Goal: Information Seeking & Learning: Learn about a topic

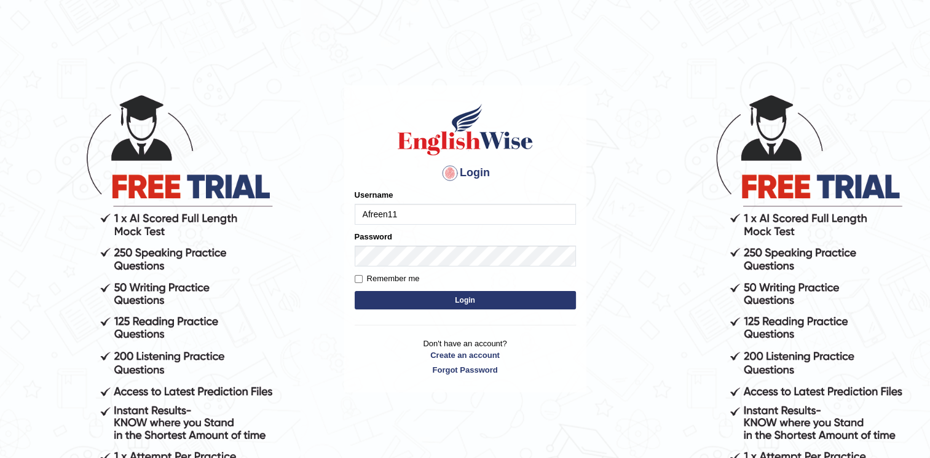
click at [455, 296] on button "Login" at bounding box center [465, 300] width 221 height 18
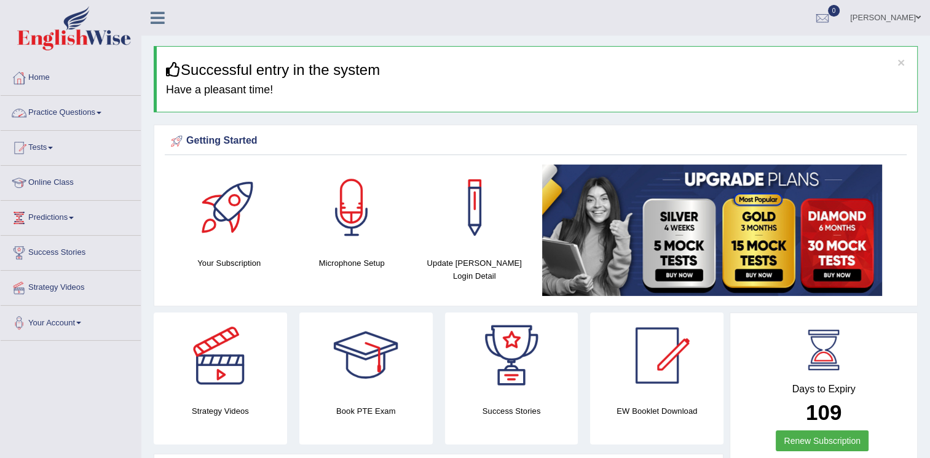
click at [60, 118] on link "Practice Questions" at bounding box center [71, 111] width 140 height 31
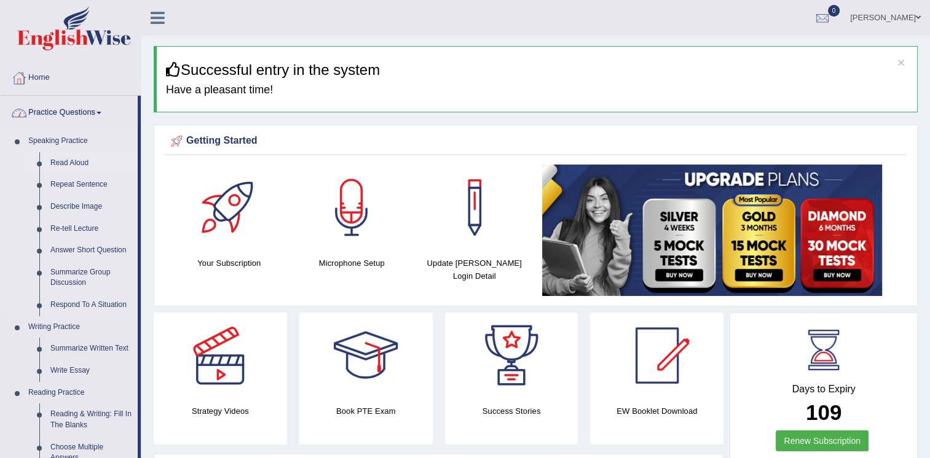
click at [77, 160] on link "Read Aloud" at bounding box center [91, 163] width 93 height 22
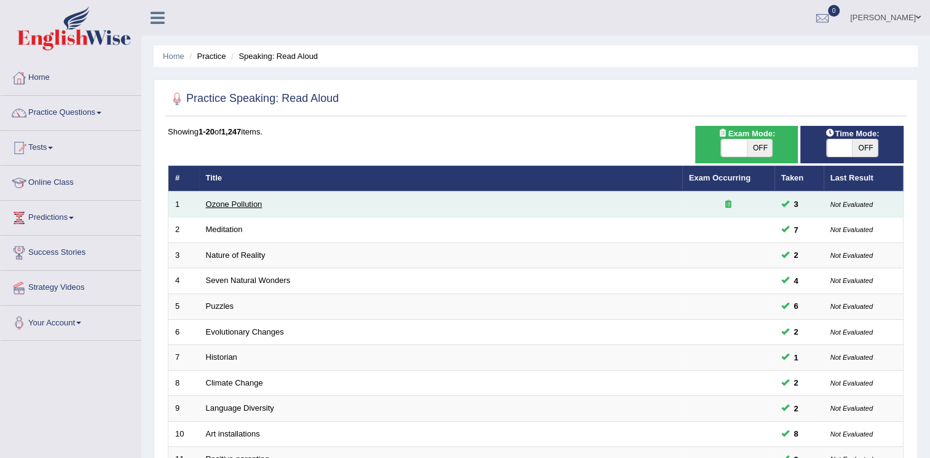
click at [239, 203] on link "Ozone Pollution" at bounding box center [234, 204] width 57 height 9
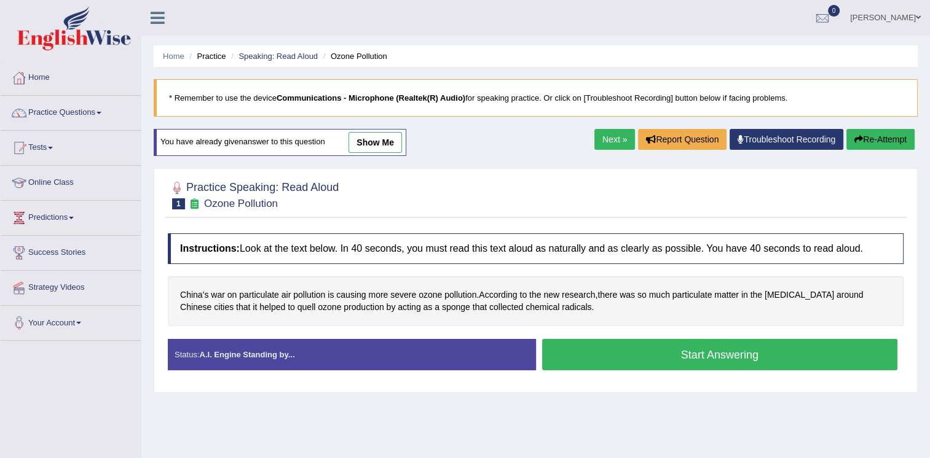
click at [611, 139] on link "Next »" at bounding box center [614, 139] width 41 height 21
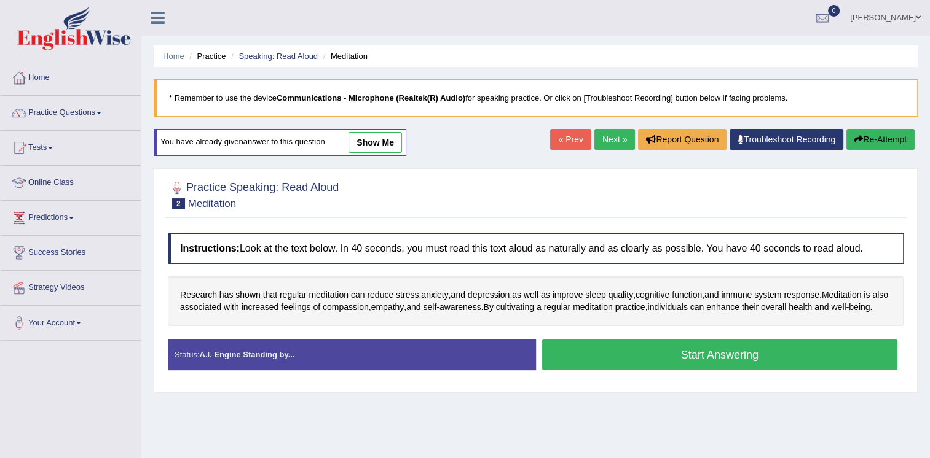
click at [658, 359] on button "Start Answering" at bounding box center [720, 354] width 356 height 31
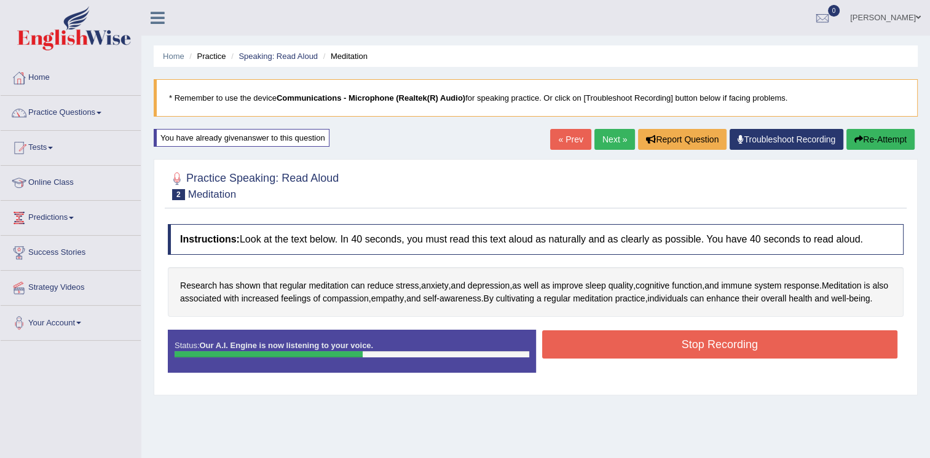
click at [720, 356] on button "Stop Recording" at bounding box center [720, 345] width 356 height 28
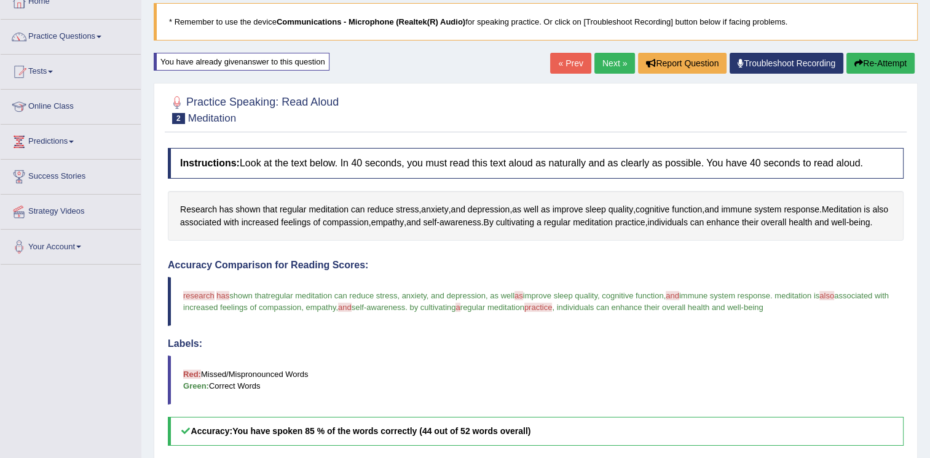
scroll to position [17, 0]
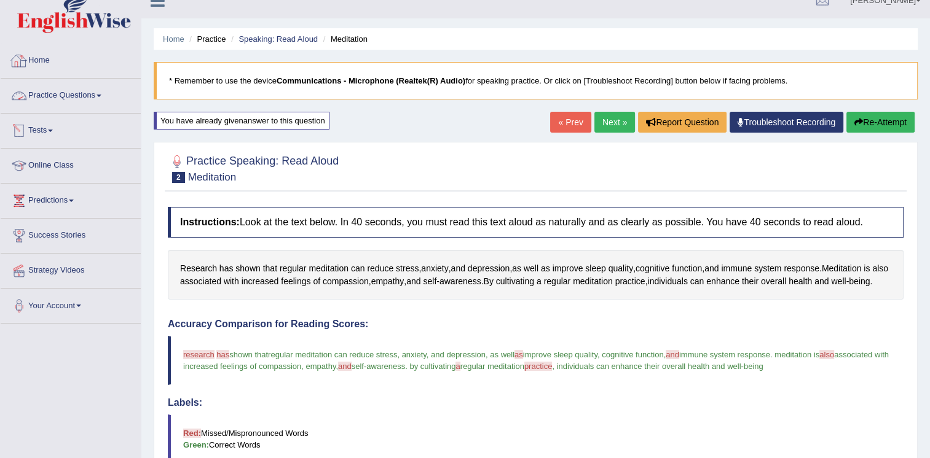
click at [76, 89] on link "Practice Questions" at bounding box center [71, 94] width 140 height 31
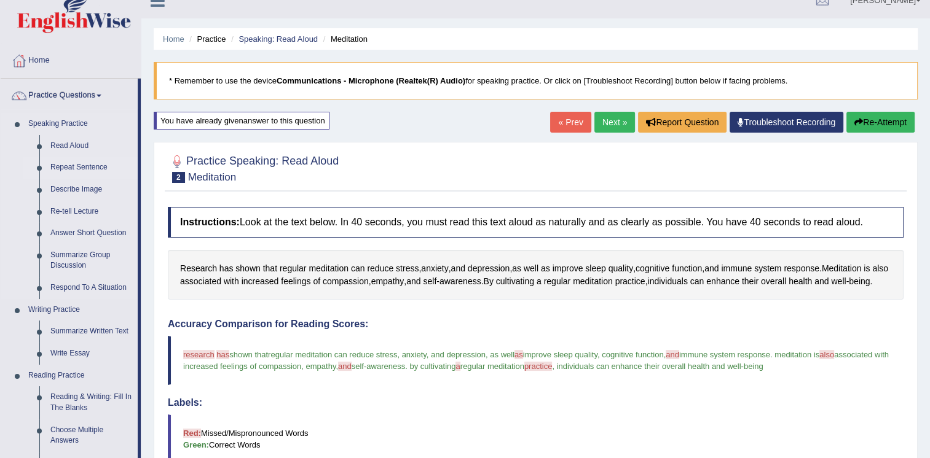
click at [65, 160] on link "Repeat Sentence" at bounding box center [91, 168] width 93 height 22
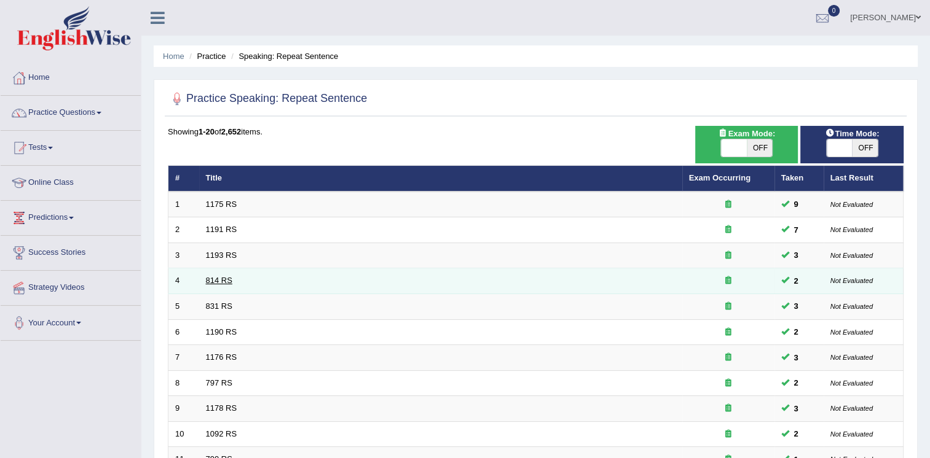
click at [217, 281] on link "814 RS" at bounding box center [219, 280] width 26 height 9
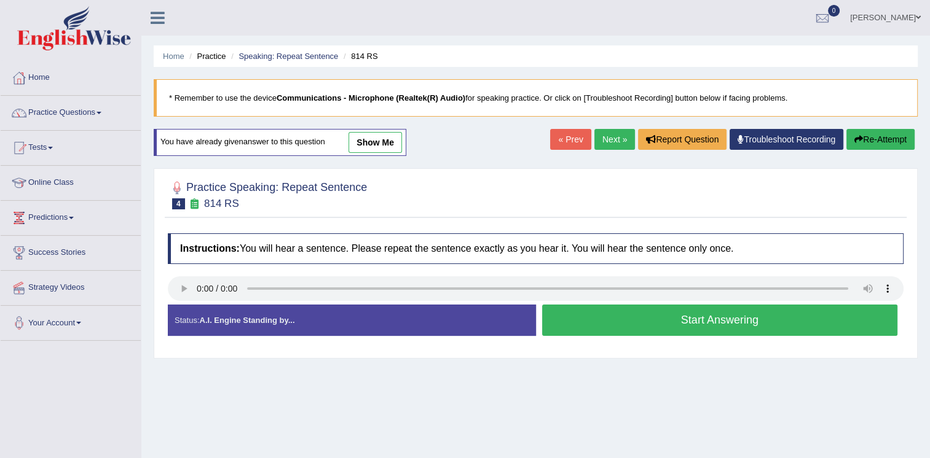
click at [597, 319] on button "Start Answering" at bounding box center [720, 320] width 356 height 31
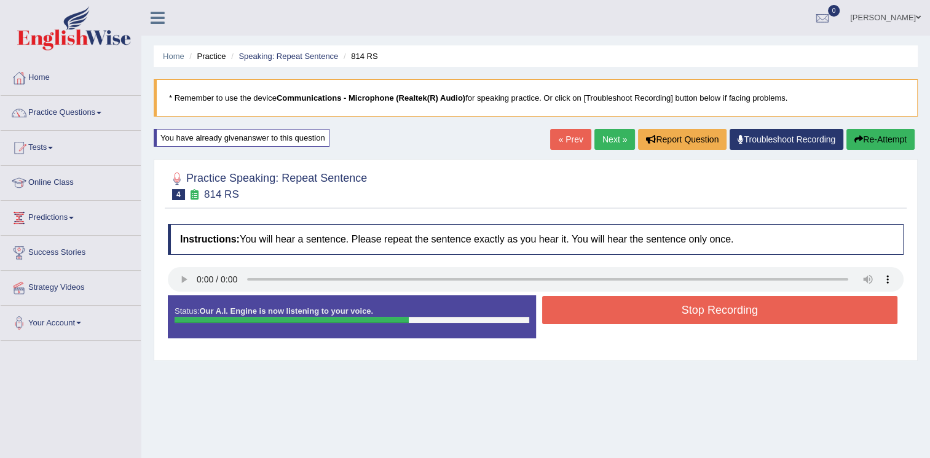
click at [597, 319] on button "Stop Recording" at bounding box center [720, 310] width 356 height 28
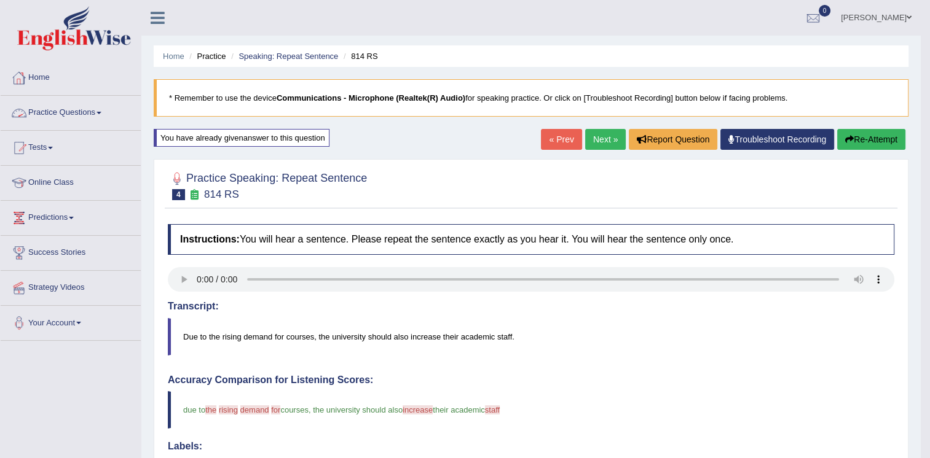
click at [61, 105] on link "Practice Questions" at bounding box center [71, 111] width 140 height 31
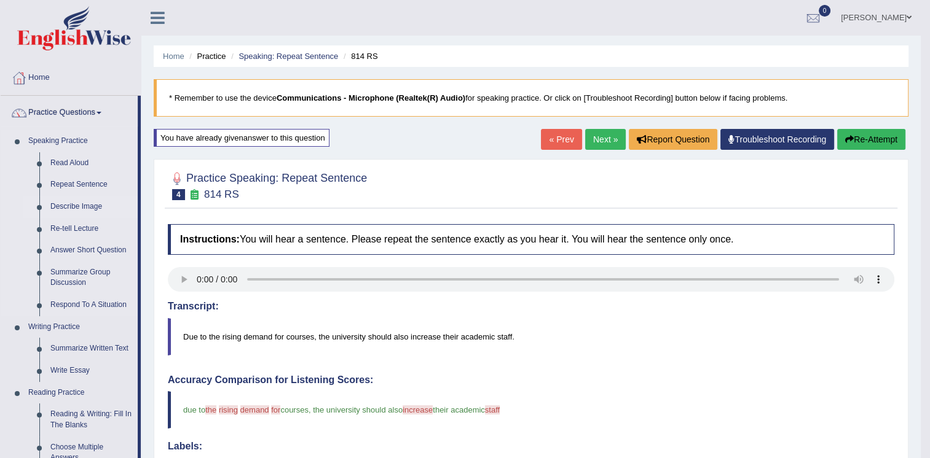
click at [58, 210] on link "Describe Image" at bounding box center [91, 207] width 93 height 22
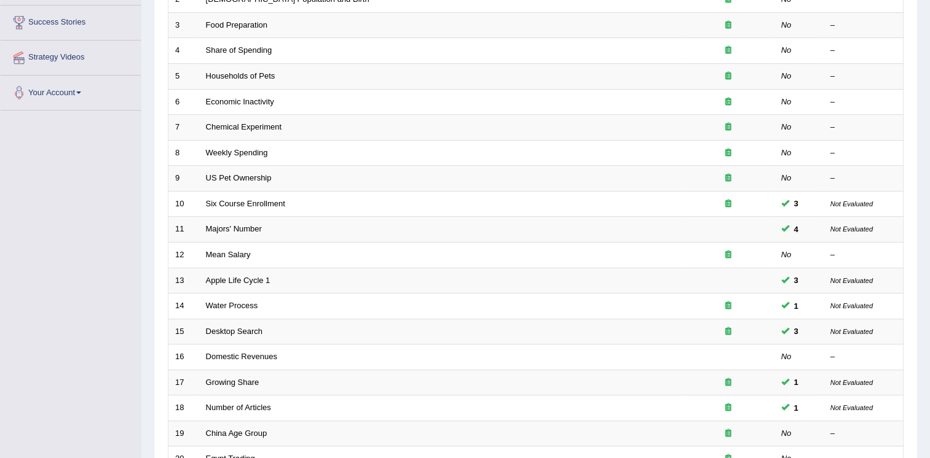
scroll to position [241, 0]
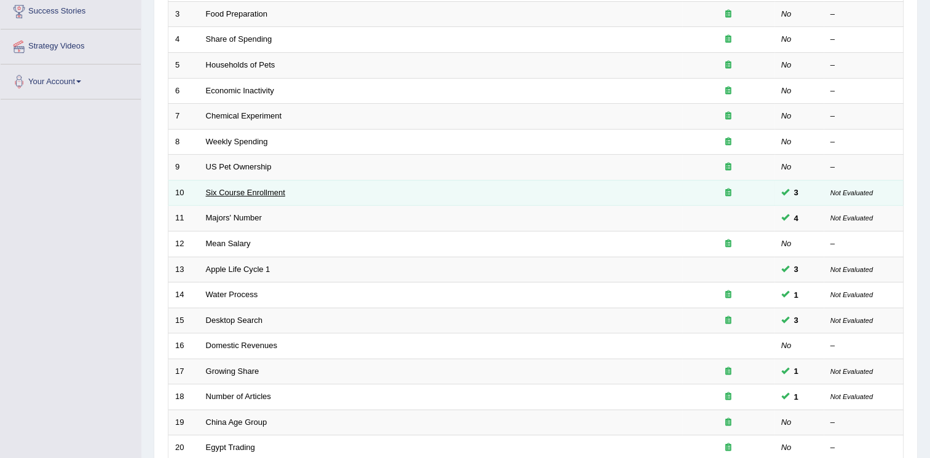
click at [275, 189] on link "Six Course Enrollment" at bounding box center [245, 192] width 79 height 9
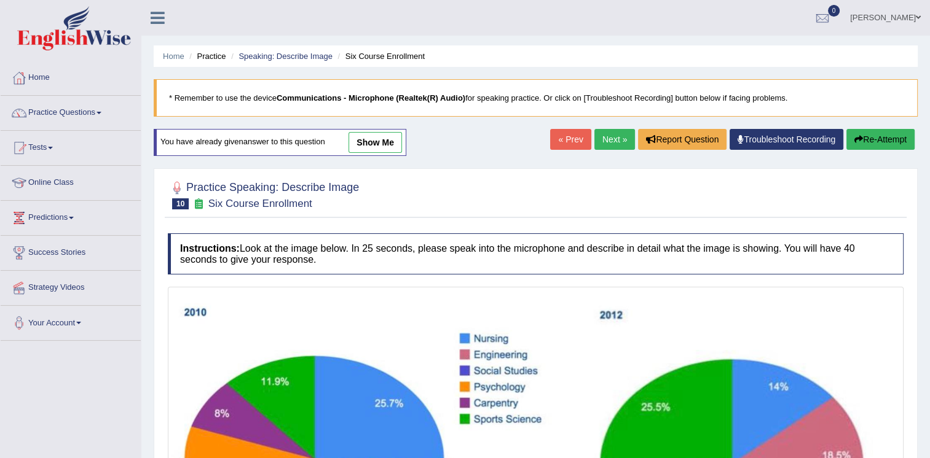
click at [383, 144] on link "show me" at bounding box center [374, 142] width 53 height 21
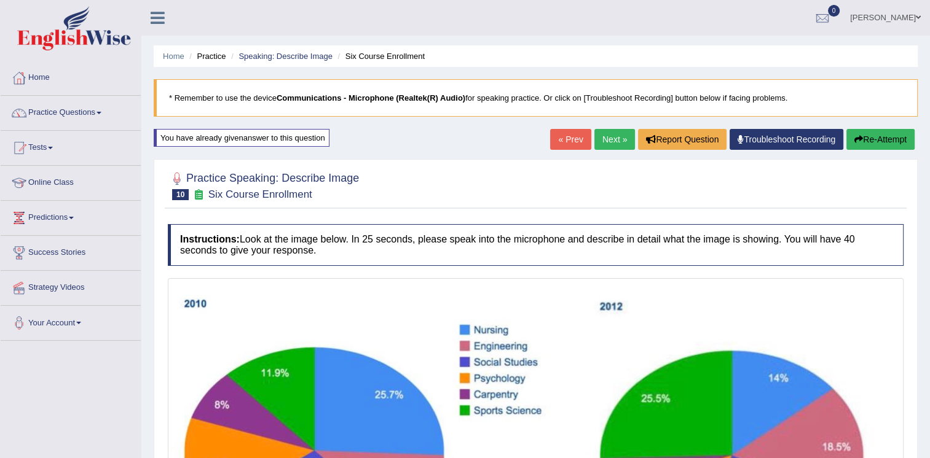
click at [604, 136] on link "Next »" at bounding box center [614, 139] width 41 height 21
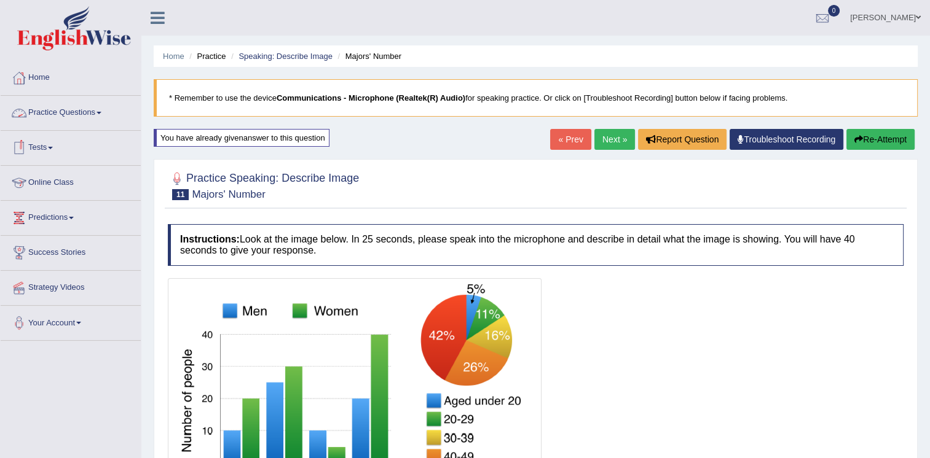
click at [72, 107] on link "Practice Questions" at bounding box center [71, 111] width 140 height 31
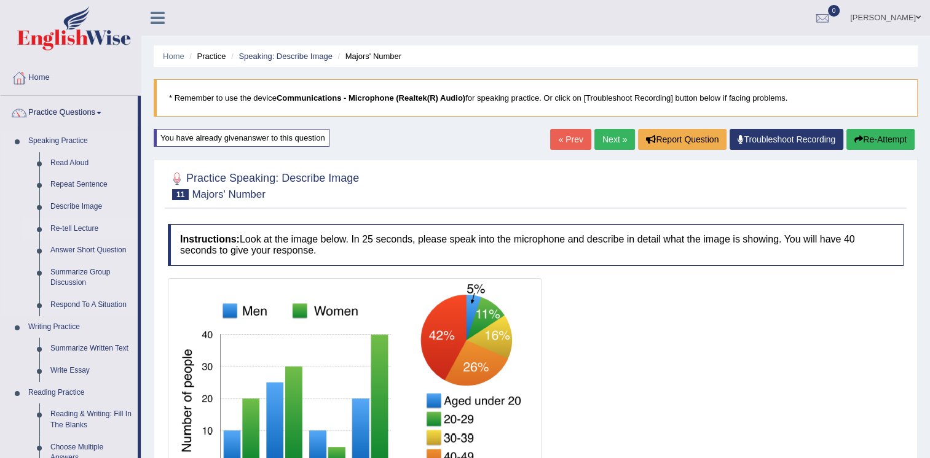
click at [78, 229] on link "Re-tell Lecture" at bounding box center [91, 229] width 93 height 22
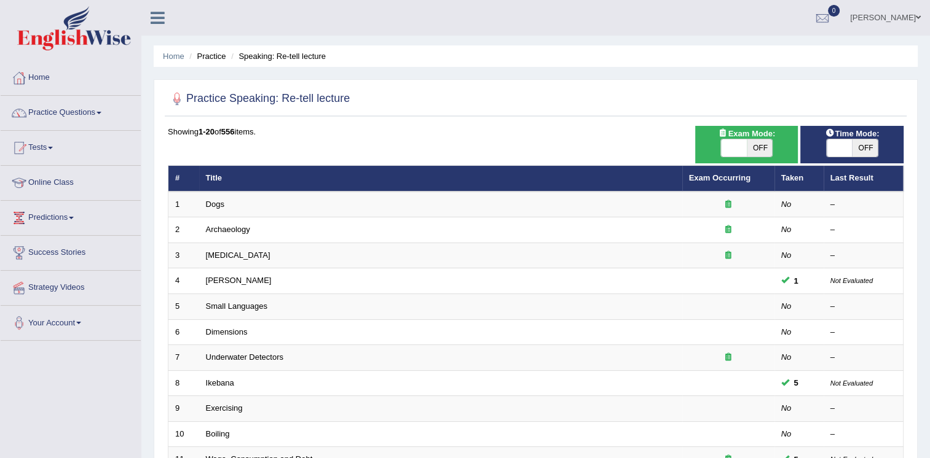
click at [78, 229] on link "Predictions" at bounding box center [71, 216] width 140 height 31
drag, startPoint x: 0, startPoint y: 0, endPoint x: 78, endPoint y: 229, distance: 242.1
click at [78, 229] on link "Predictions" at bounding box center [69, 216] width 137 height 31
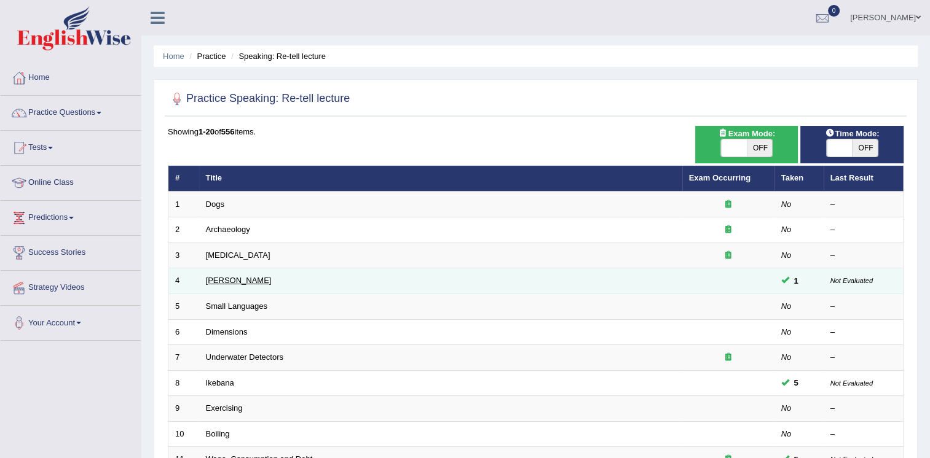
click at [248, 281] on link "[PERSON_NAME]" at bounding box center [239, 280] width 66 height 9
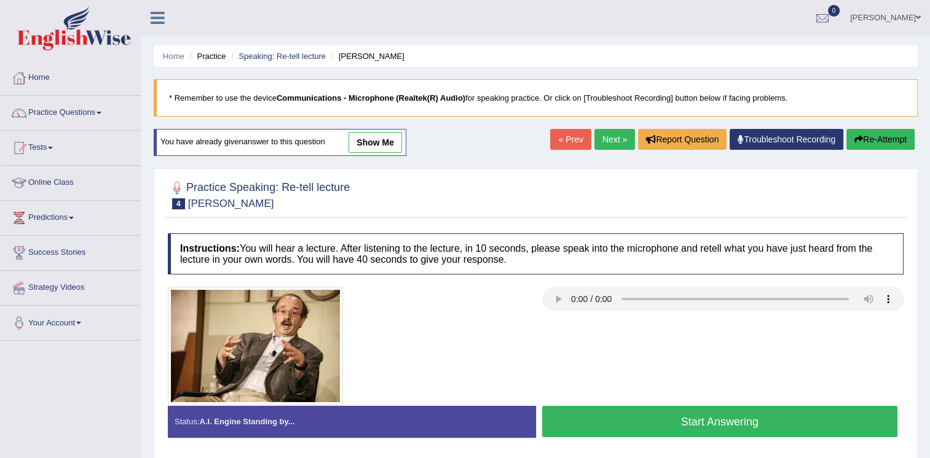
click at [392, 135] on link "show me" at bounding box center [374, 142] width 53 height 21
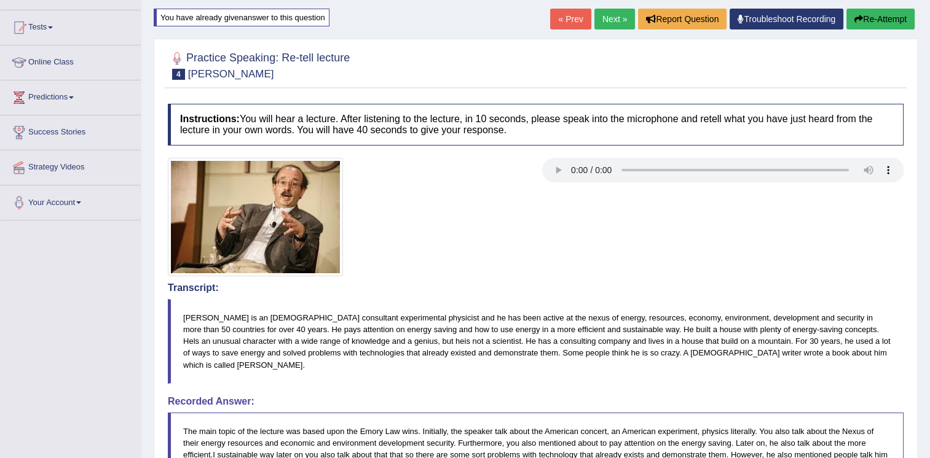
scroll to position [30, 0]
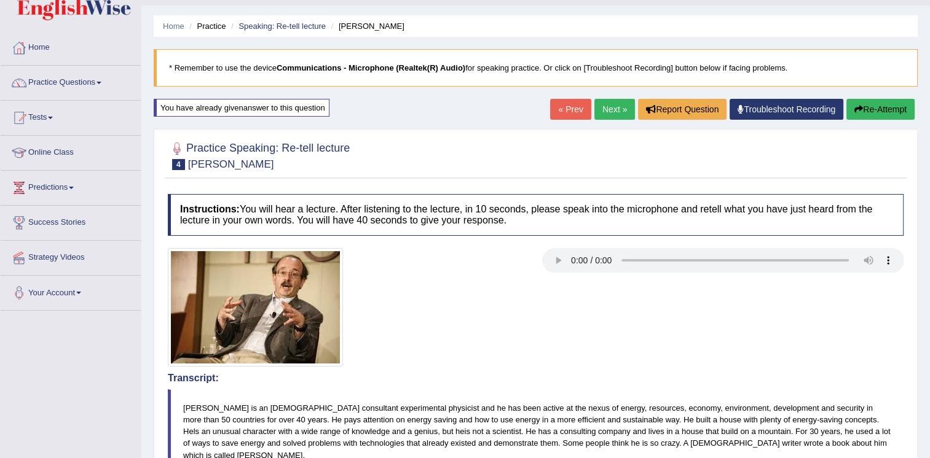
click at [72, 76] on link "Practice Questions" at bounding box center [71, 81] width 140 height 31
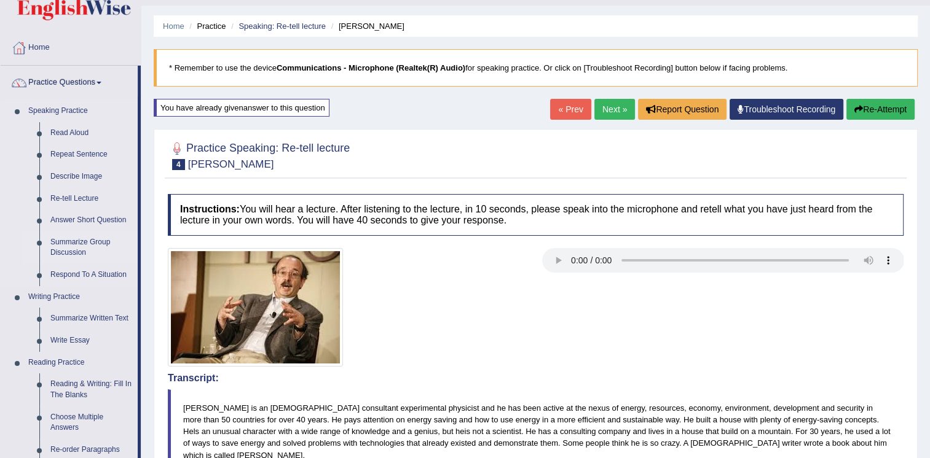
click at [61, 236] on link "Summarize Group Discussion" at bounding box center [91, 248] width 93 height 33
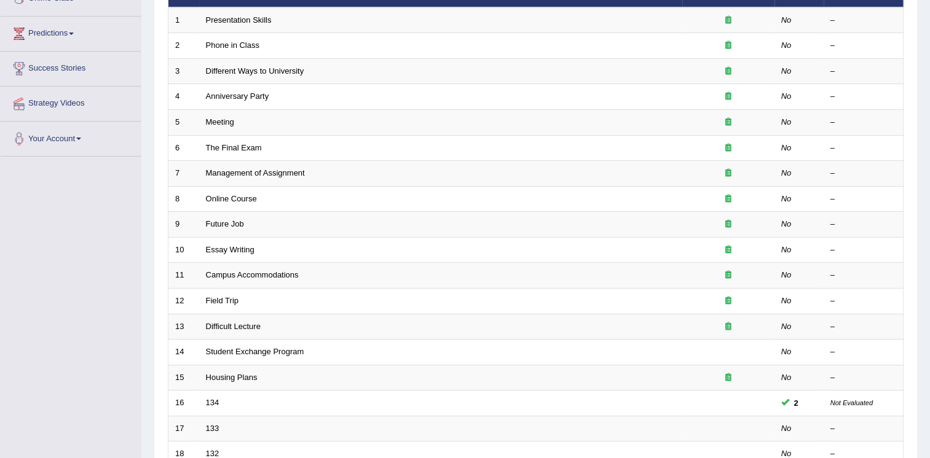
scroll to position [351, 0]
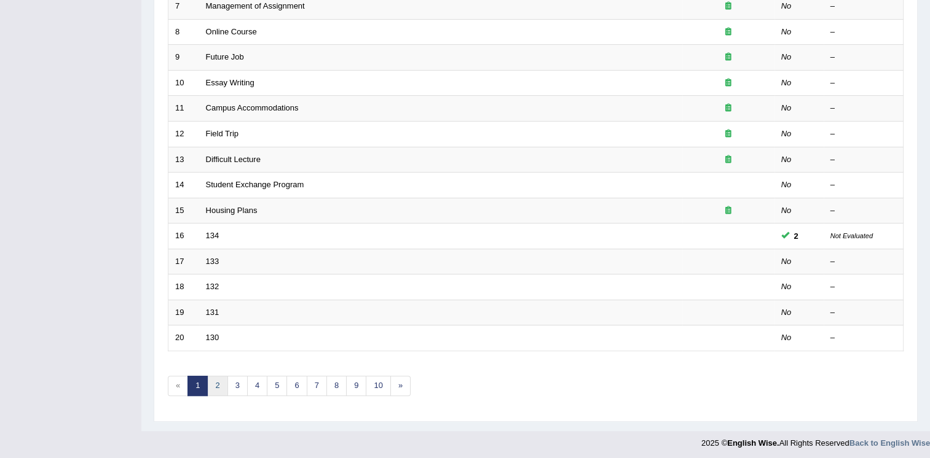
click at [215, 377] on link "2" at bounding box center [217, 386] width 20 height 20
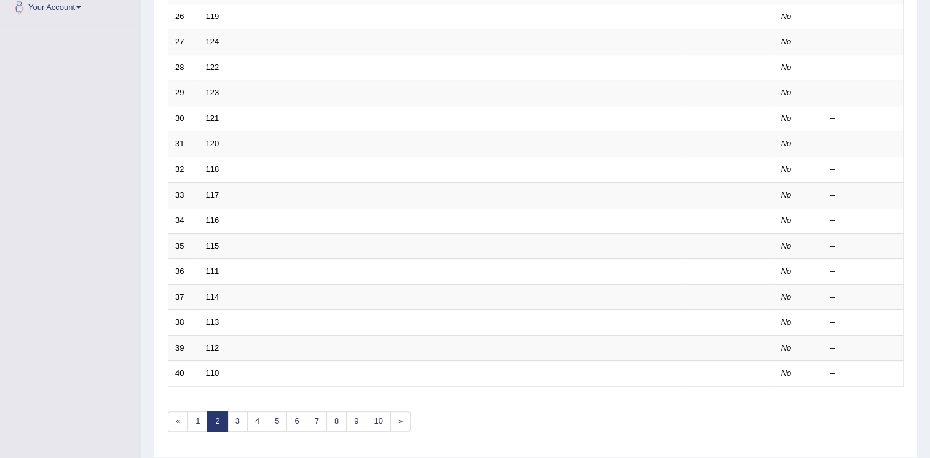
scroll to position [326, 0]
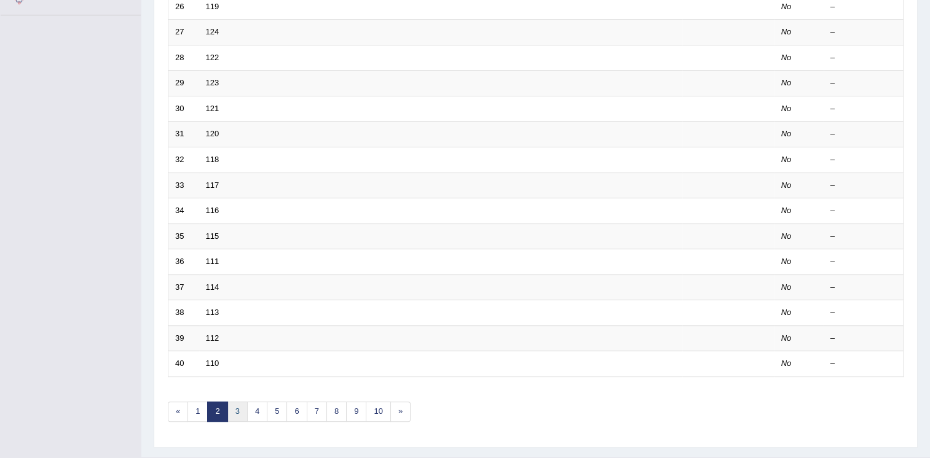
click at [240, 412] on link "3" at bounding box center [237, 412] width 20 height 20
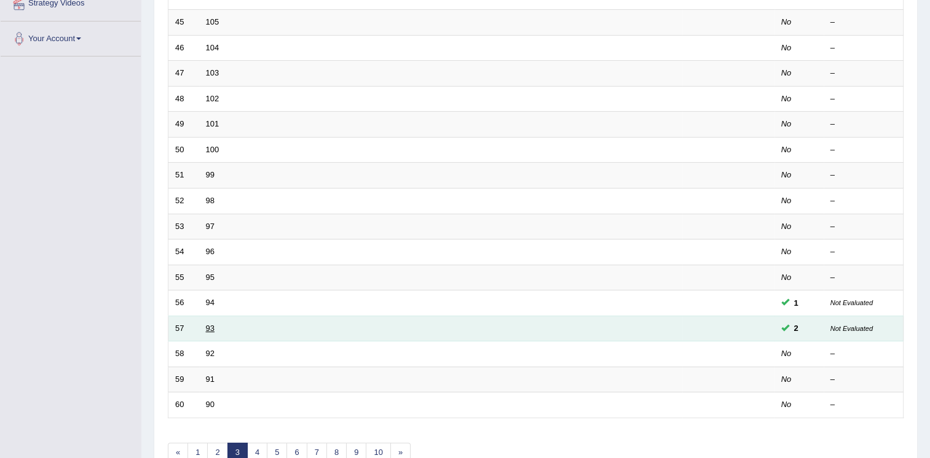
click at [214, 324] on link "93" at bounding box center [210, 328] width 9 height 9
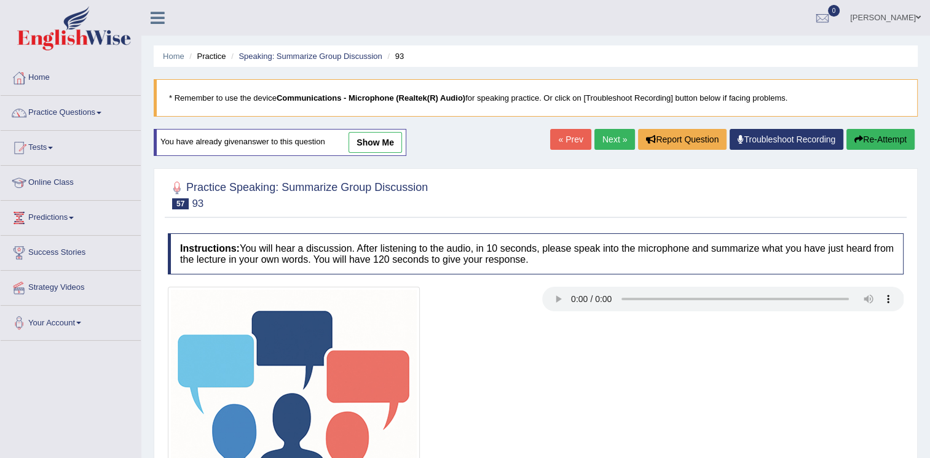
click at [369, 142] on link "show me" at bounding box center [374, 142] width 53 height 21
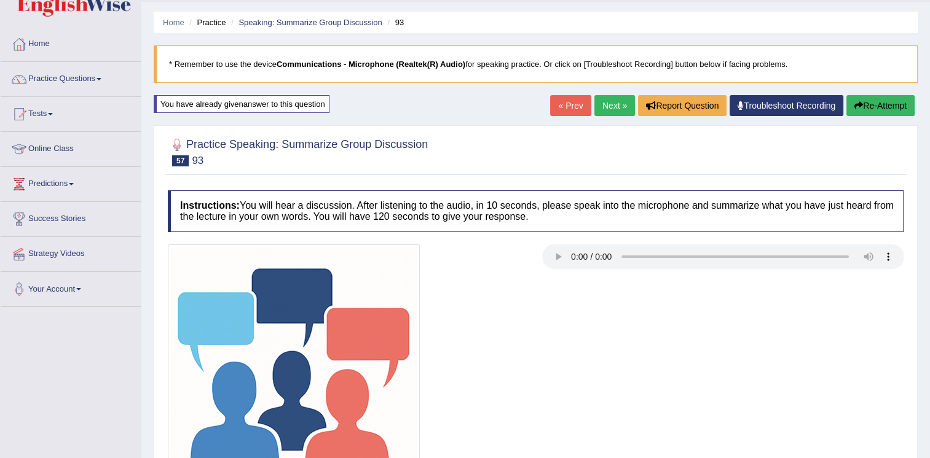
scroll to position [29, 0]
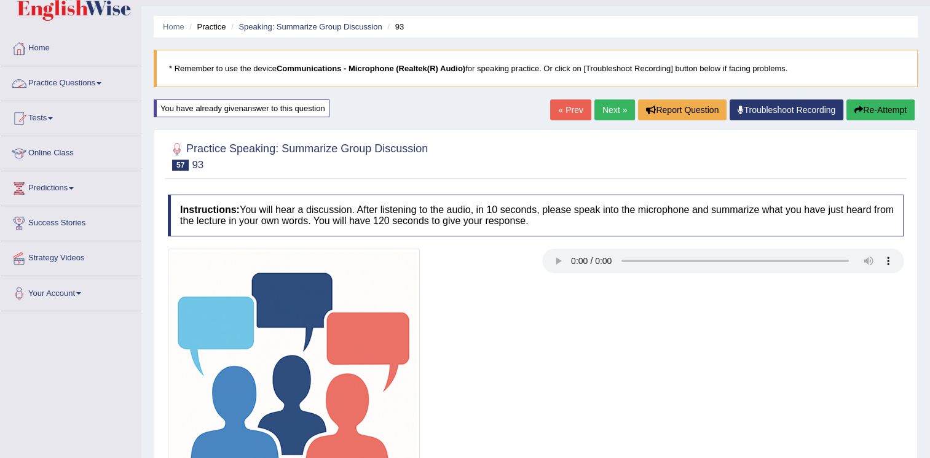
click at [96, 74] on link "Practice Questions" at bounding box center [71, 81] width 140 height 31
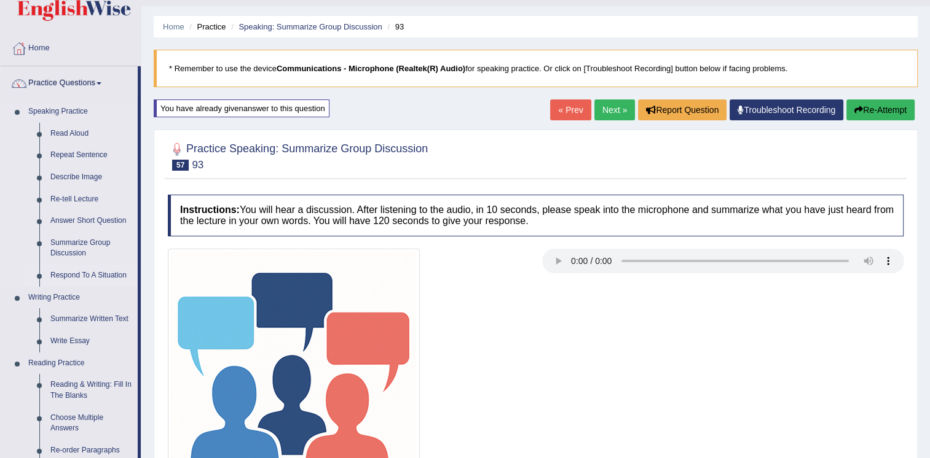
click at [105, 267] on link "Respond To A Situation" at bounding box center [91, 276] width 93 height 22
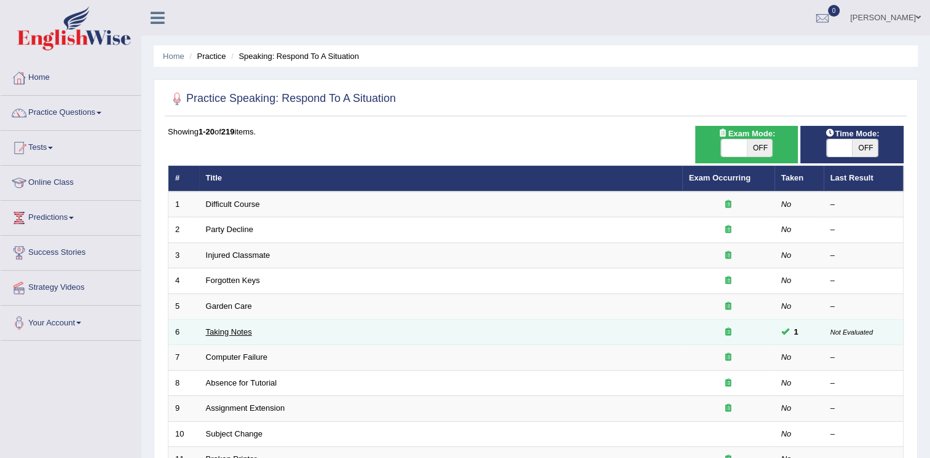
click at [236, 329] on link "Taking Notes" at bounding box center [229, 332] width 46 height 9
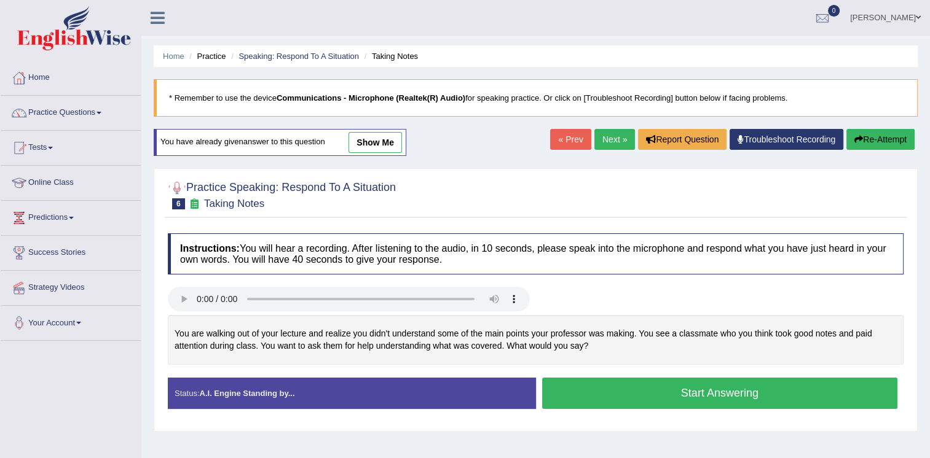
click at [367, 143] on link "show me" at bounding box center [374, 142] width 53 height 21
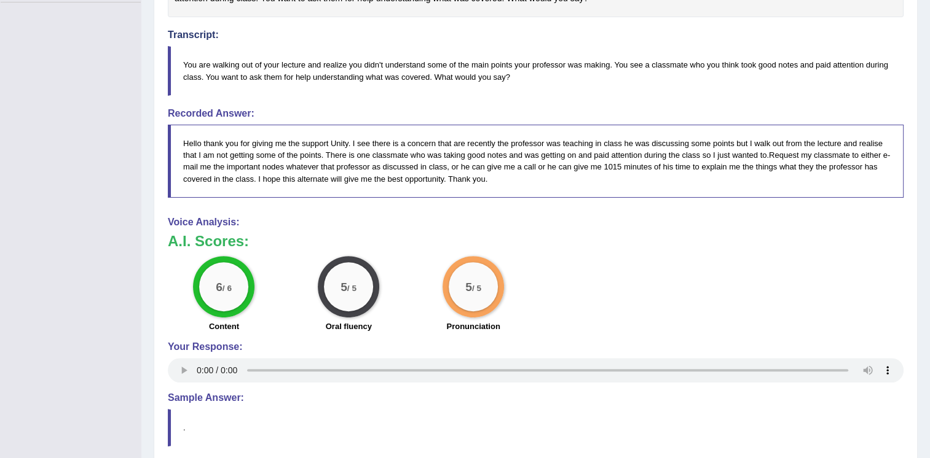
scroll to position [371, 0]
